Goal: Task Accomplishment & Management: Use online tool/utility

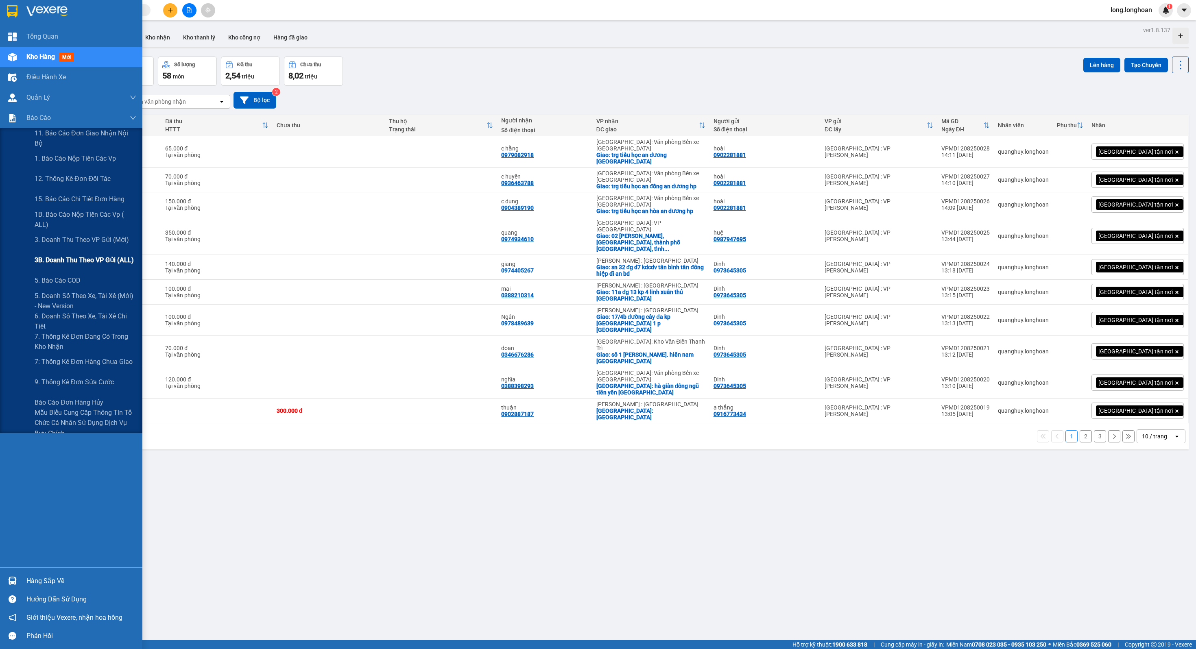
click at [119, 255] on span "3B. Doanh Thu theo VP Gửi (ALL)" at bounding box center [84, 260] width 99 height 10
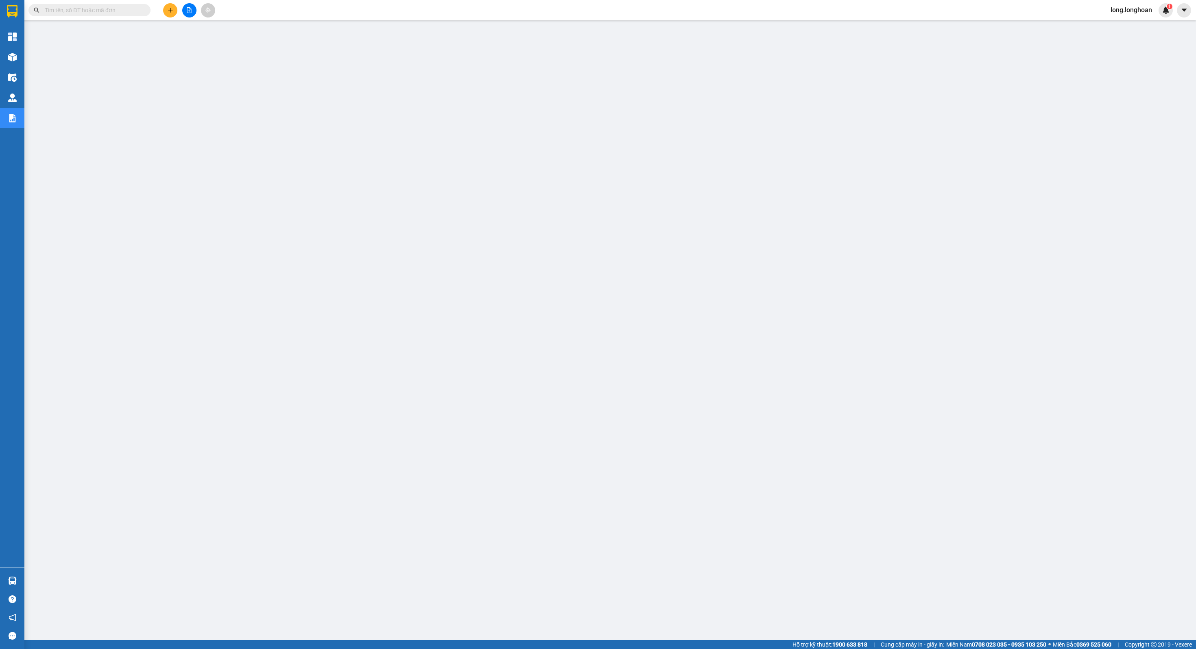
click at [190, 16] on button at bounding box center [189, 10] width 14 height 14
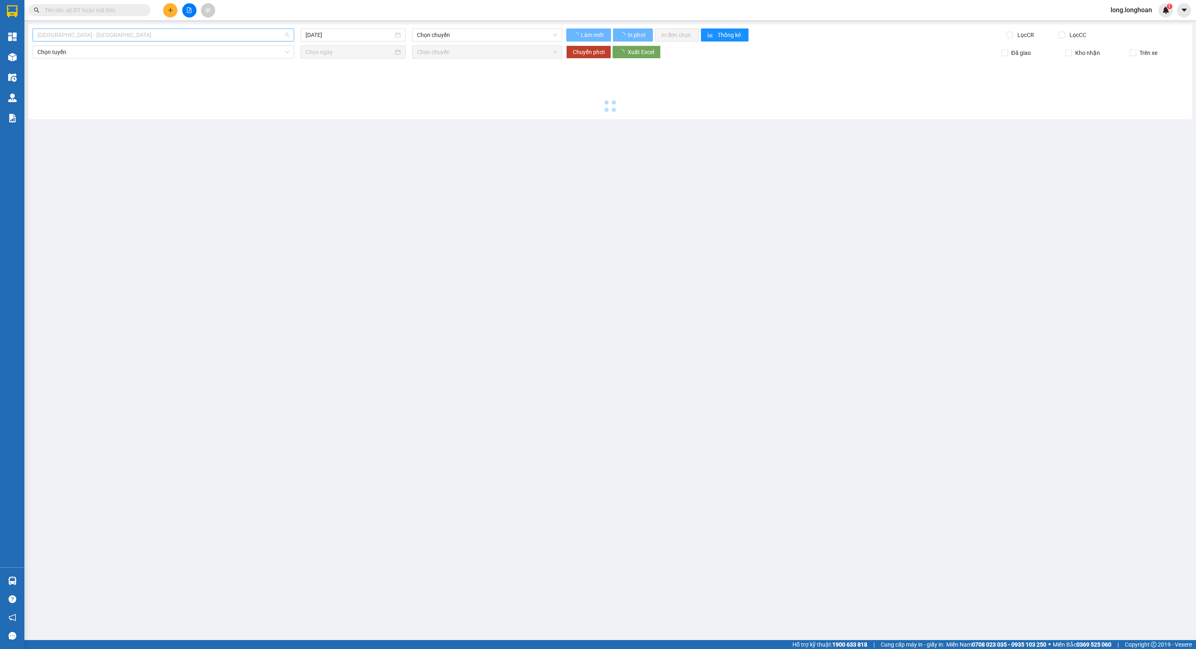
click at [170, 36] on span "Hải Phòng - Hà Nội" at bounding box center [163, 35] width 252 height 12
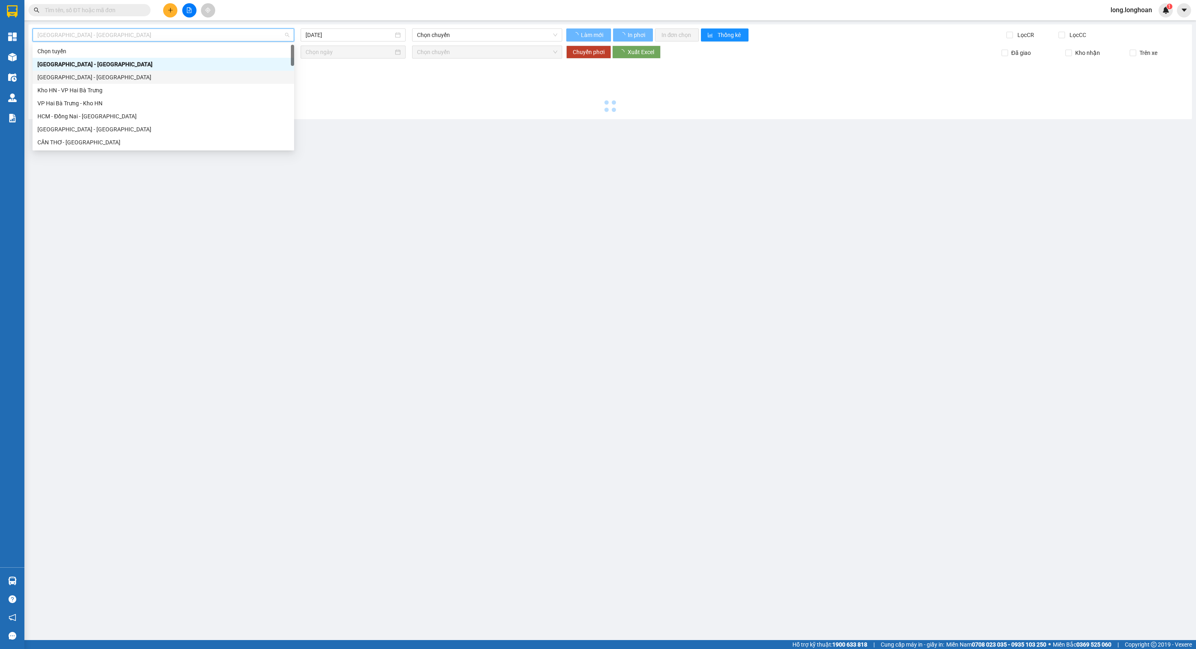
click at [158, 75] on div "Hà Nội - Hải Phòng" at bounding box center [163, 77] width 252 height 9
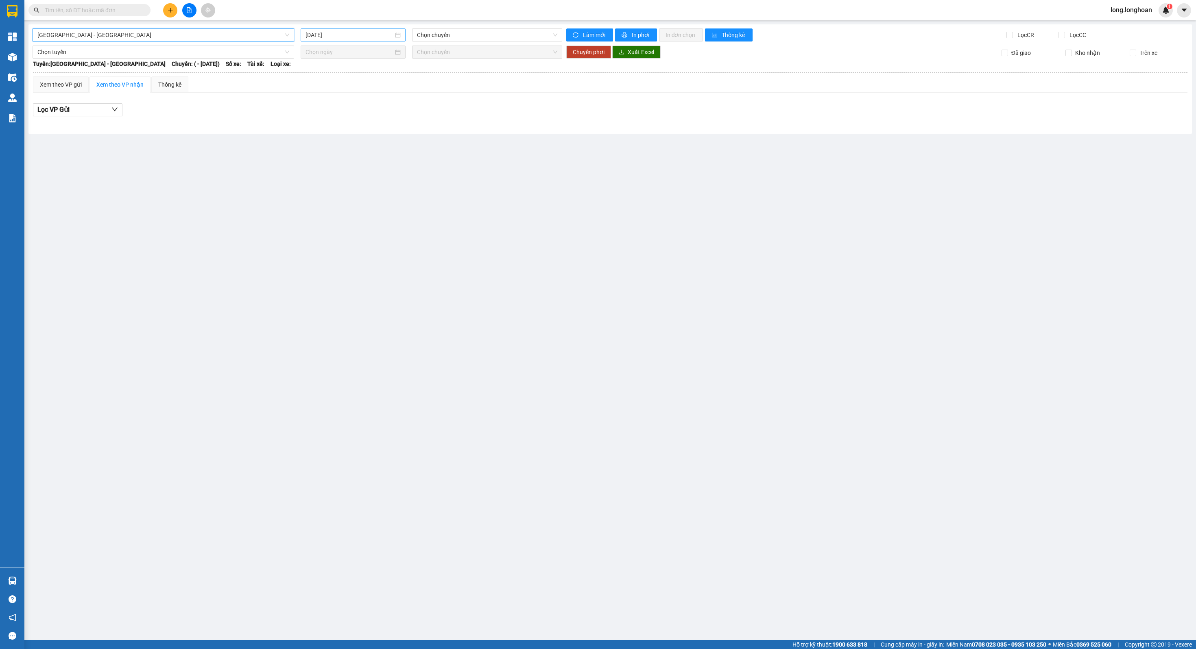
click at [356, 32] on input "12/08/2025" at bounding box center [349, 35] width 88 height 9
click at [327, 106] on div "11" at bounding box center [328, 107] width 10 height 10
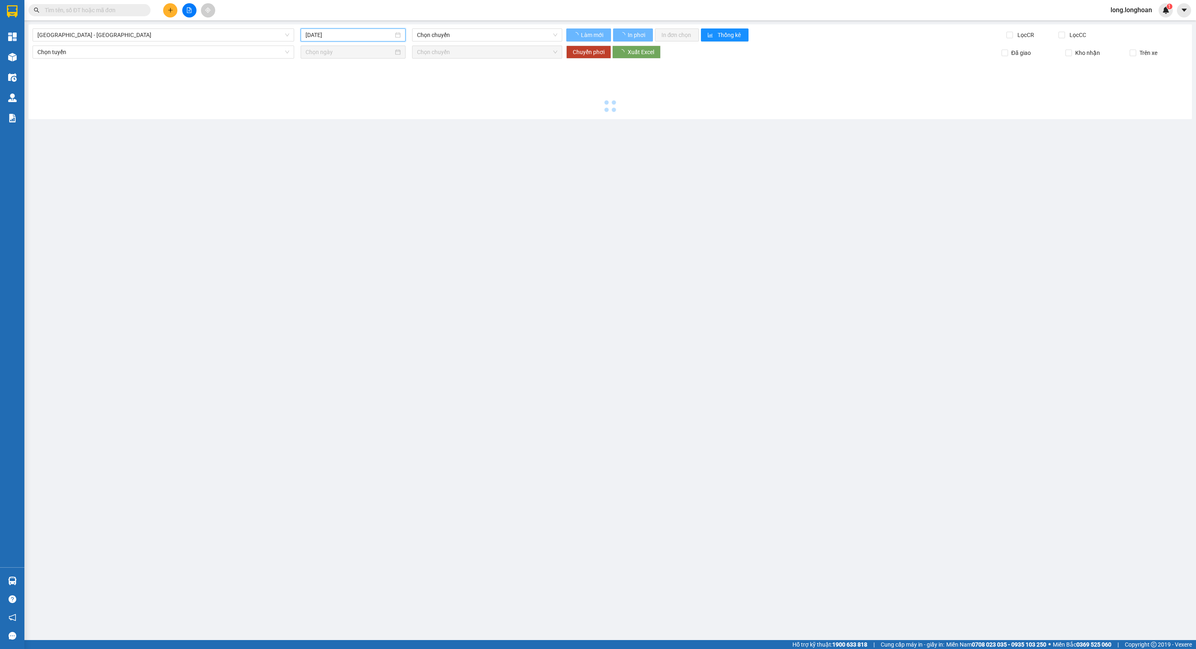
type input "11/08/2025"
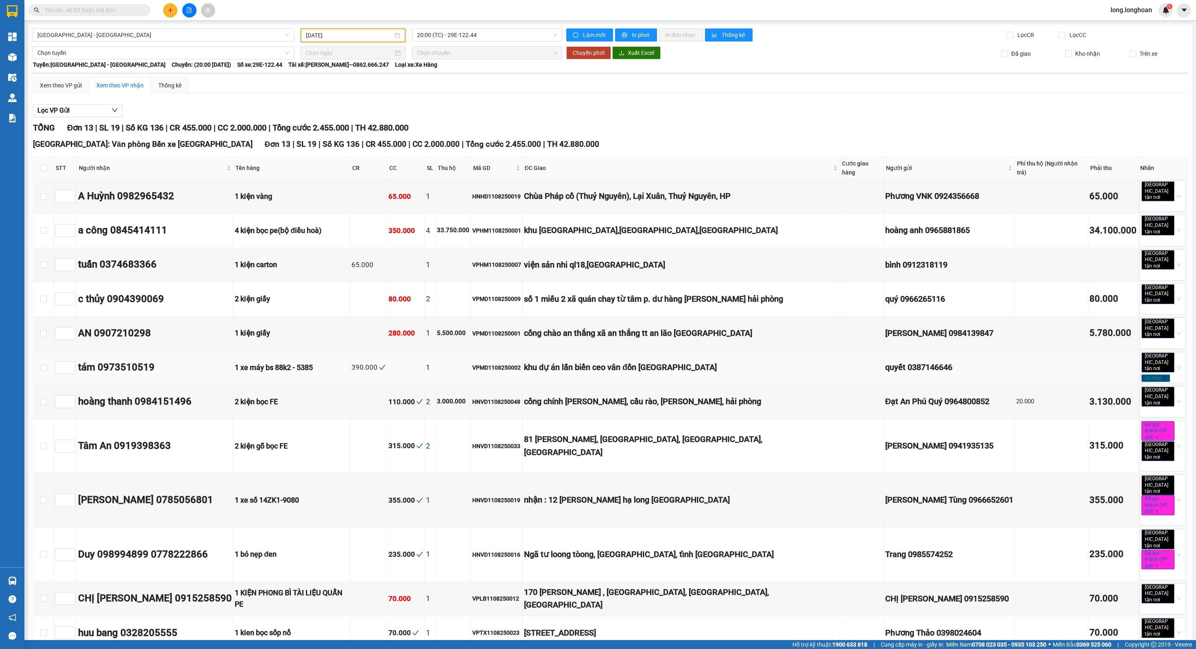
scroll to position [2, 0]
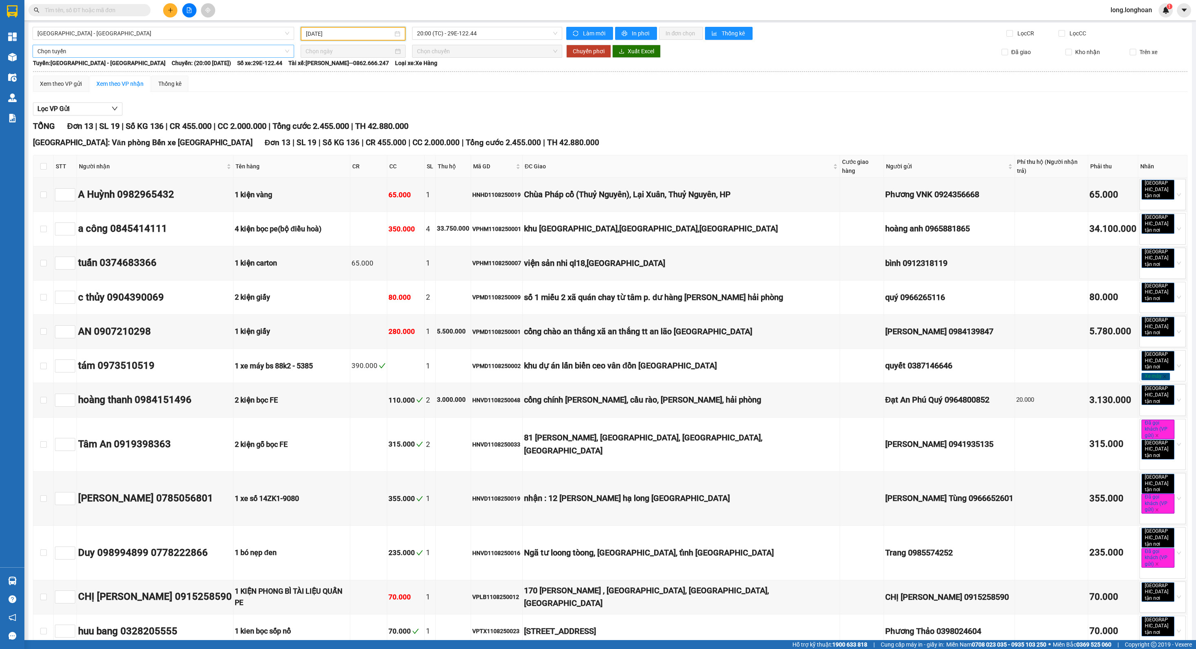
click at [256, 45] on div "Chọn tuyến" at bounding box center [164, 51] width 262 height 13
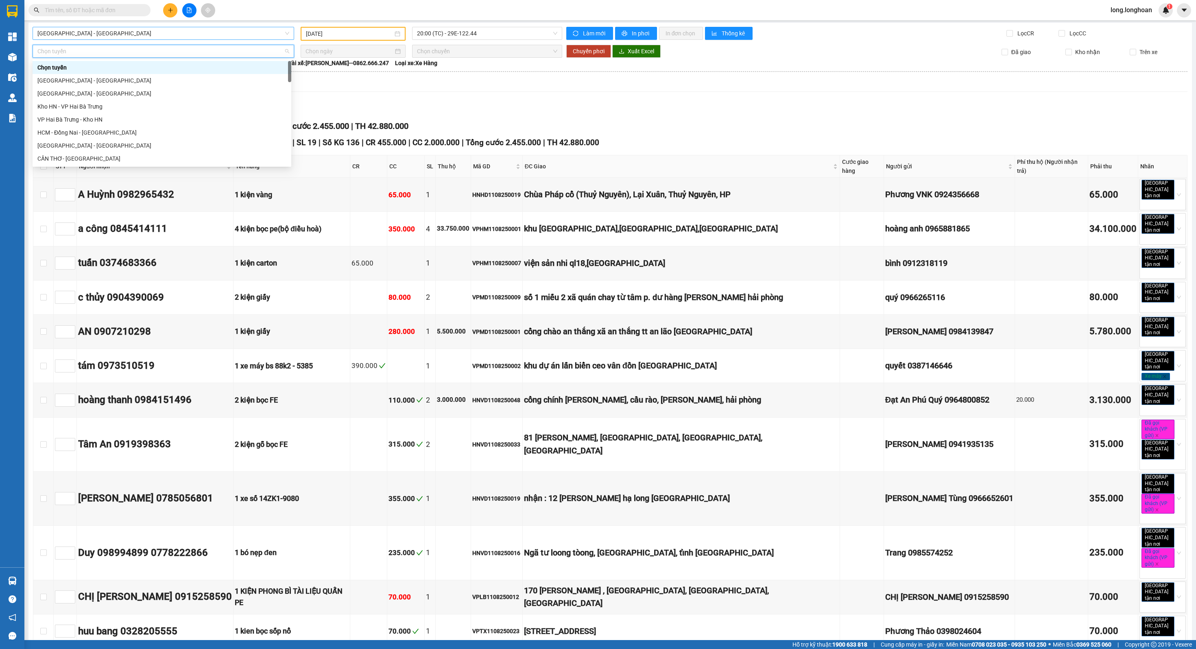
click at [257, 35] on span "Hà Nội - Hải Phòng" at bounding box center [163, 33] width 252 height 12
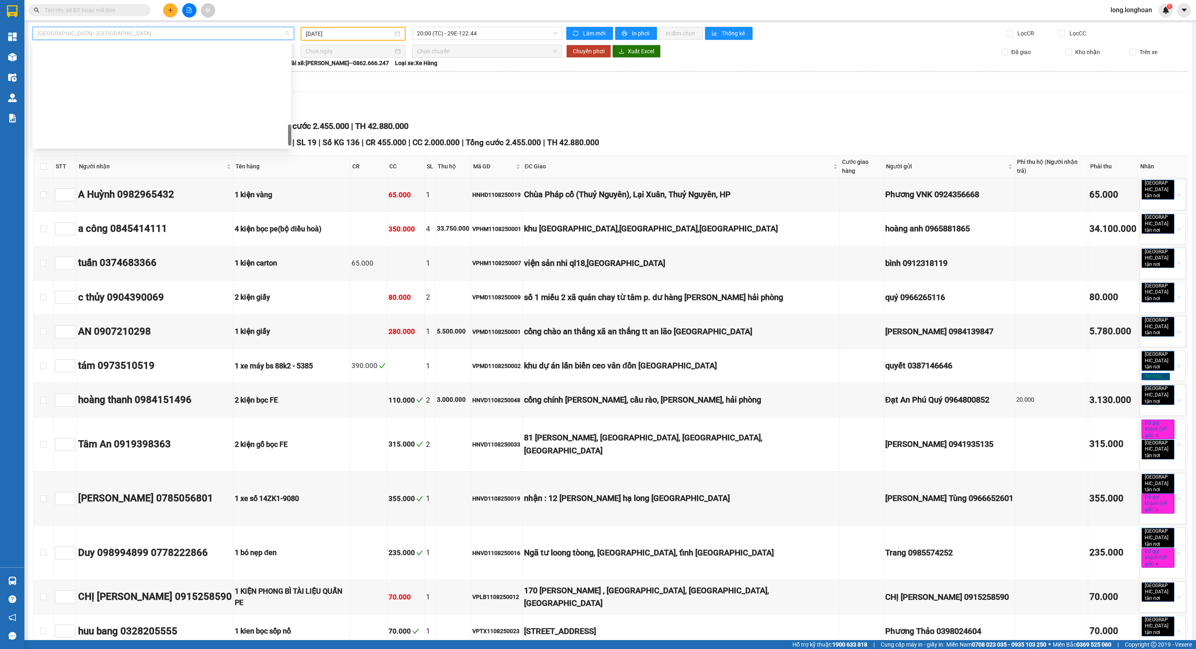
scroll to position [475, 0]
click at [185, 91] on div "Bắc Trung Nam QL1A" at bounding box center [161, 88] width 249 height 9
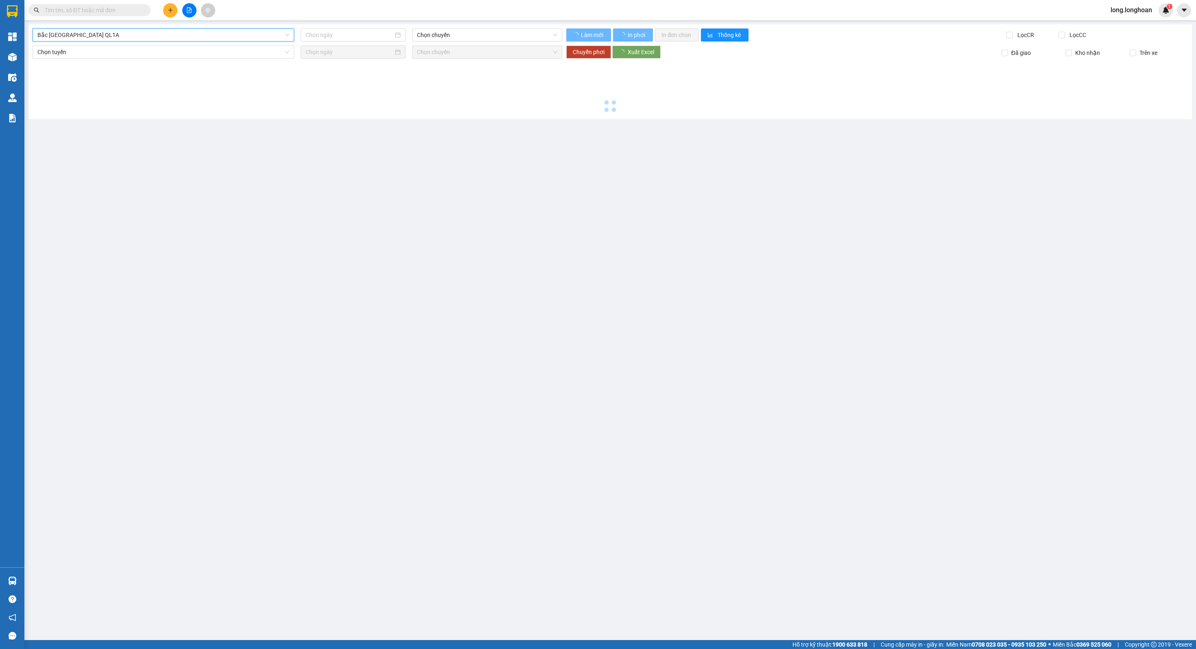
scroll to position [0, 0]
type input "12/08/2025"
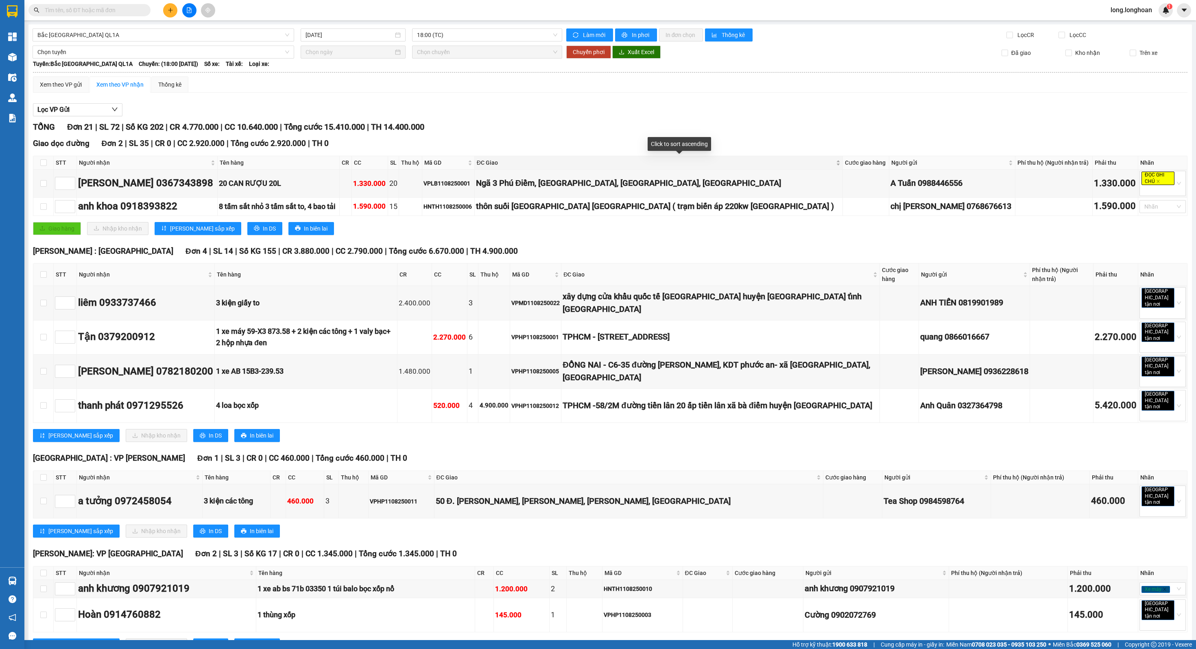
click at [755, 158] on span "ĐC Giao" at bounding box center [655, 162] width 357 height 9
click at [432, 38] on span "18:00 (TC)" at bounding box center [487, 35] width 140 height 12
click at [164, 43] on div "Bắc Trung Nam QL1A 12/08/2025 18:00 (TC) Làm mới In phơi In đơn chọn Thống kê L…" at bounding box center [609, 621] width 1163 height 1195
click at [167, 41] on span "Bắc Trung Nam QL1A" at bounding box center [163, 35] width 252 height 12
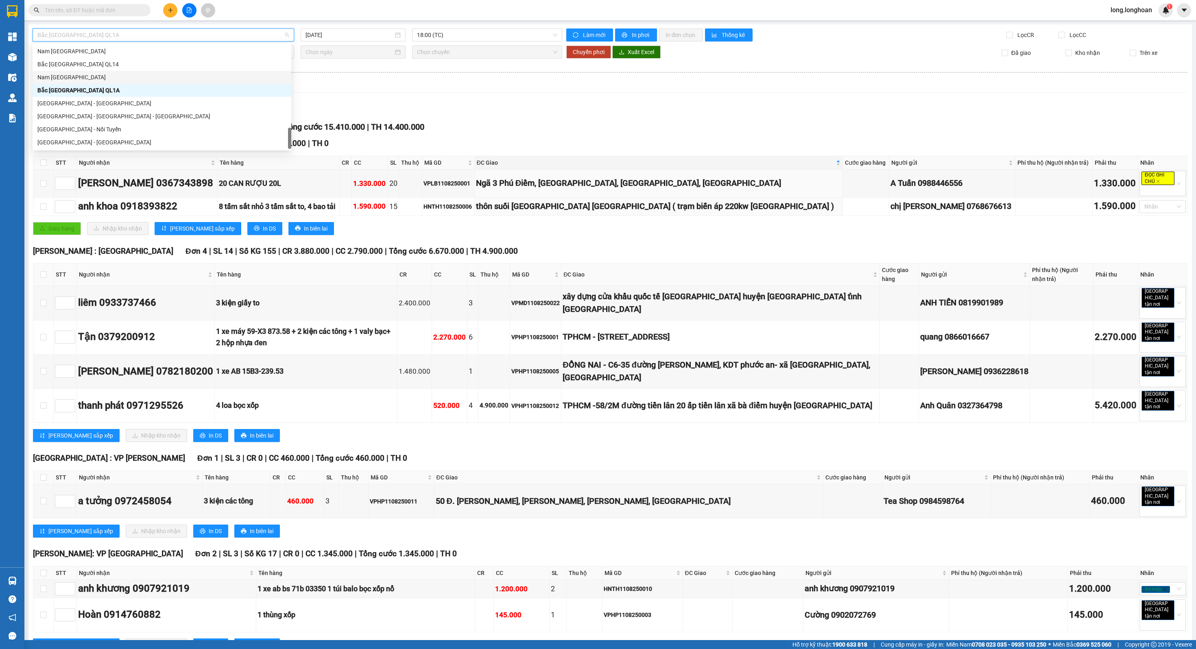
click at [147, 76] on div "Nam Trung Bắc QL1A" at bounding box center [161, 77] width 249 height 9
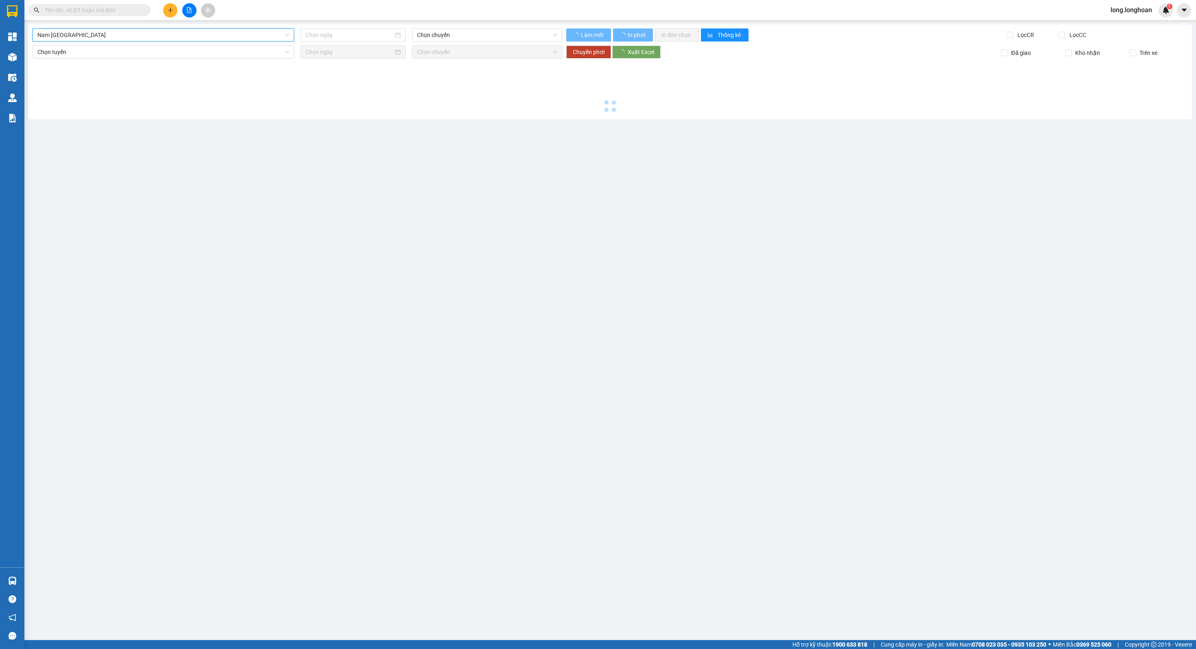
type input "12/08/2025"
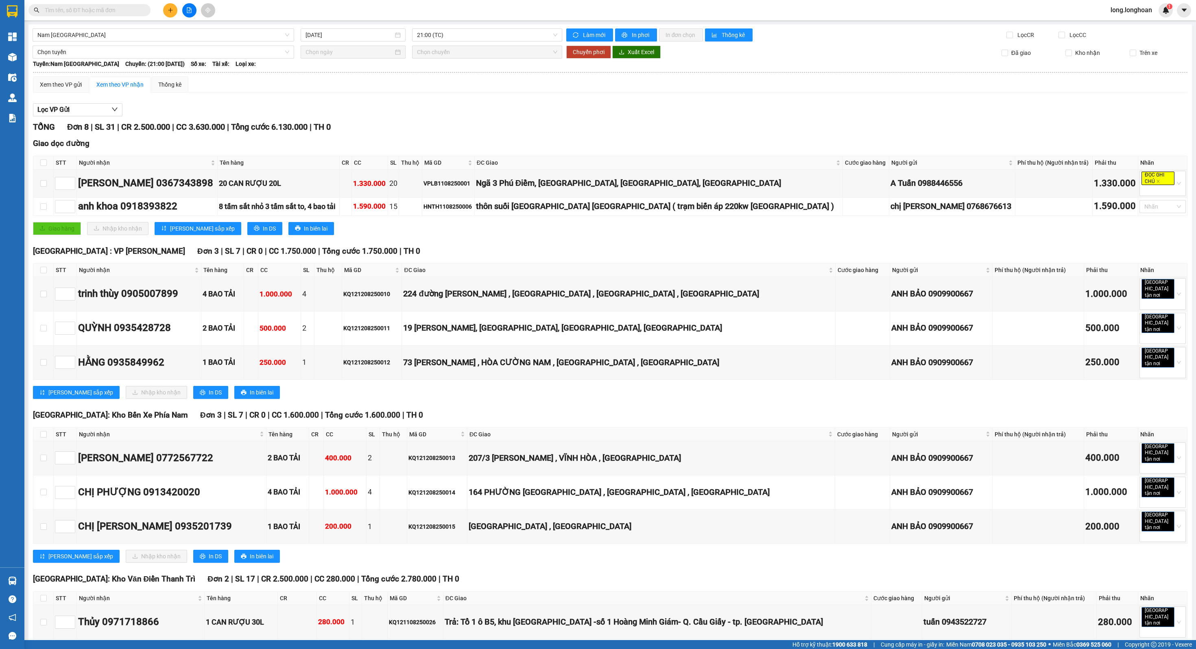
click at [607, 122] on div "TỔNG Đơn 8 | SL 31 | CR 2.500.000 | CC 3.630.000 | Tổng cước 6.130.000 | TH 0" at bounding box center [610, 127] width 1154 height 13
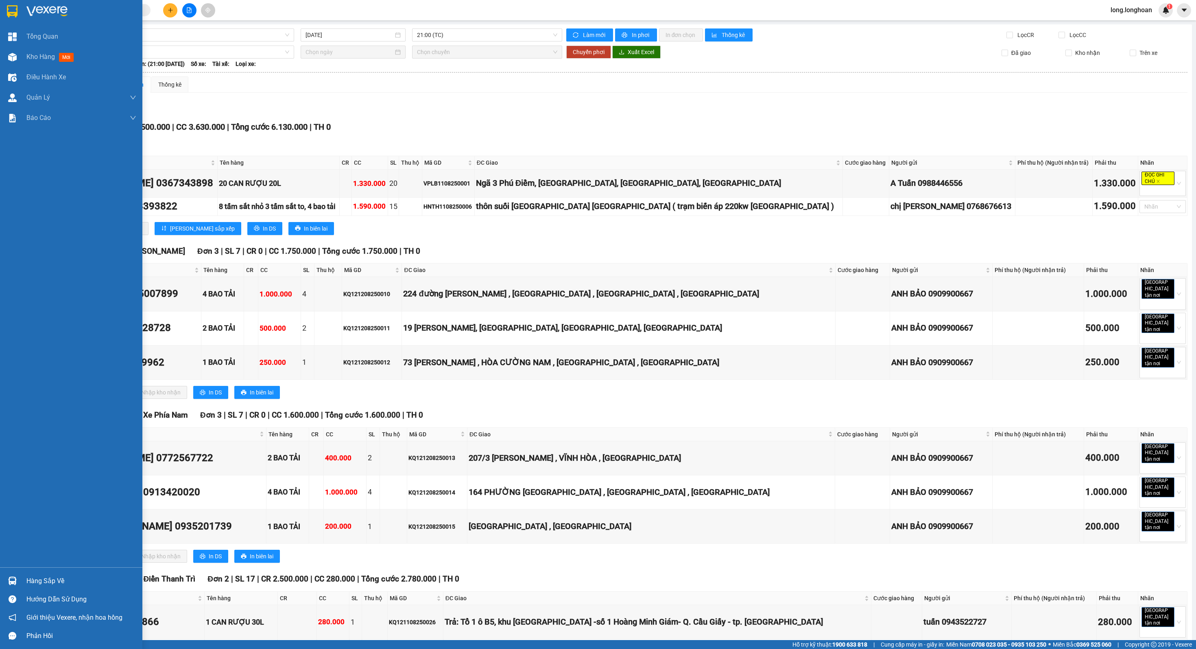
click at [9, 12] on img at bounding box center [12, 11] width 11 height 12
